Goal: Transaction & Acquisition: Purchase product/service

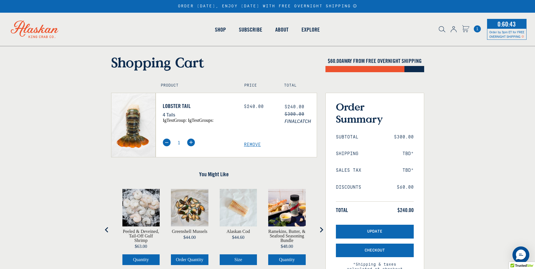
click at [353, 6] on icon "Announcement Bar Modal" at bounding box center [355, 6] width 4 height 4
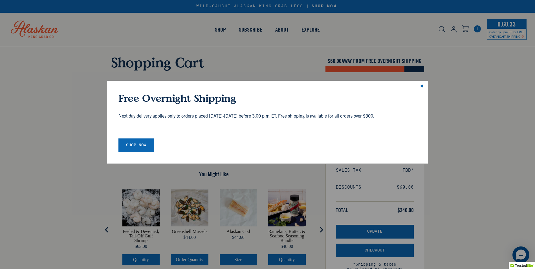
click at [422, 85] on icon at bounding box center [422, 85] width 3 height 3
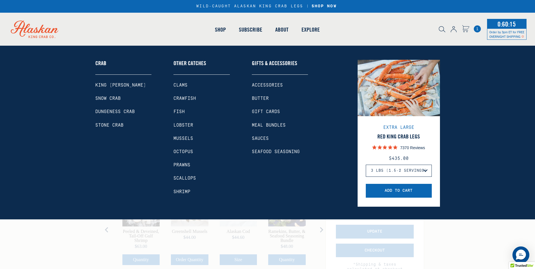
click at [192, 124] on link "Lobster" at bounding box center [202, 125] width 56 height 5
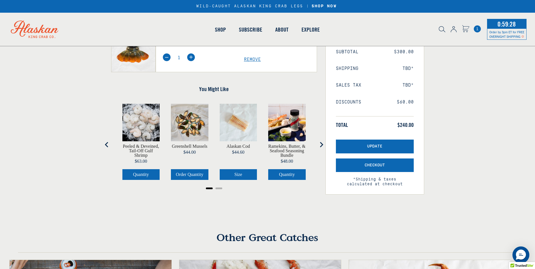
scroll to position [88, 0]
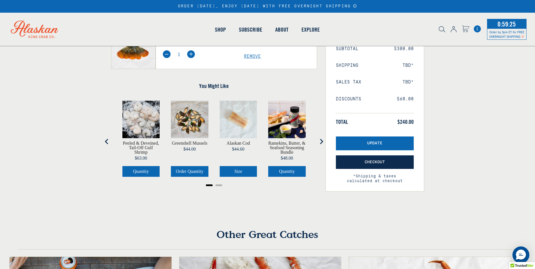
click at [368, 161] on span "Checkout" at bounding box center [375, 162] width 20 height 5
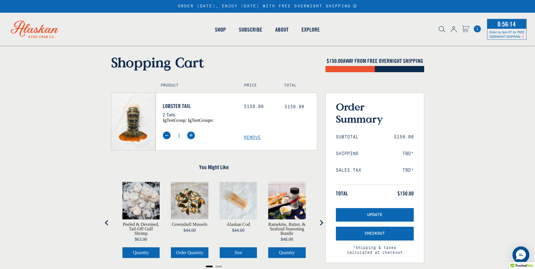
click at [249, 135] on div "Remove" at bounding box center [280, 135] width 81 height 10
click at [250, 137] on span "Remove" at bounding box center [280, 137] width 73 height 5
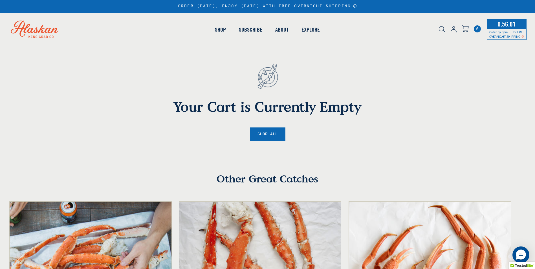
click at [506, 35] on span "Order by 3pm ET for FREE OVERNIGHT SHIPPING" at bounding box center [507, 34] width 35 height 8
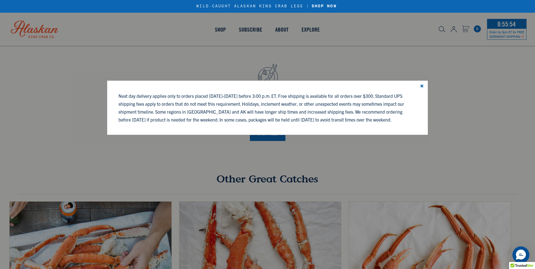
click at [421, 85] on icon at bounding box center [422, 85] width 3 height 3
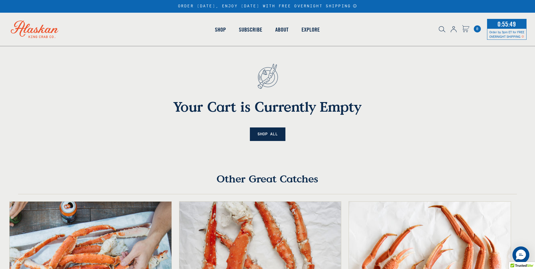
click at [271, 131] on link "Shop All" at bounding box center [268, 135] width 36 height 14
